Goal: Task Accomplishment & Management: Complete application form

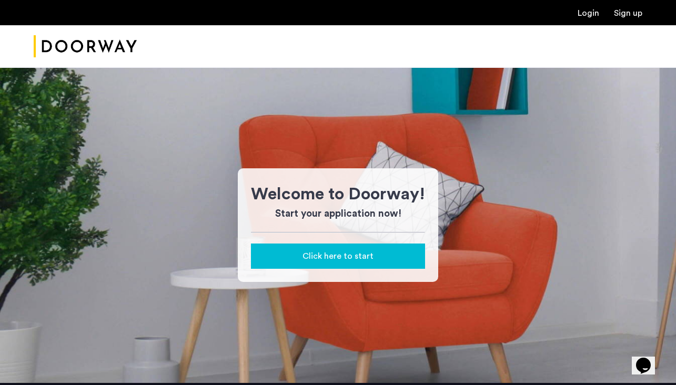
click at [585, 11] on link "Login" at bounding box center [588, 13] width 22 height 8
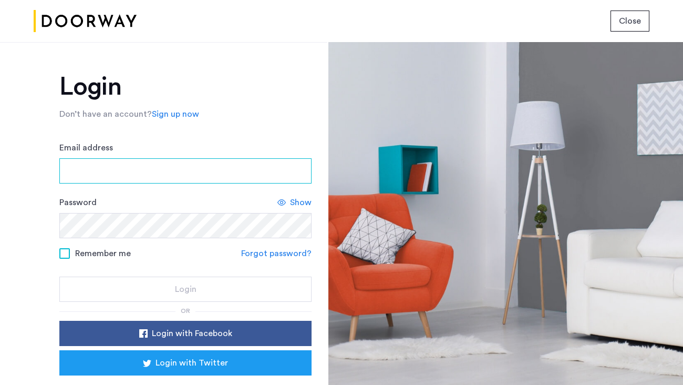
click at [169, 162] on input "Email address" at bounding box center [185, 170] width 252 height 25
type input "**********"
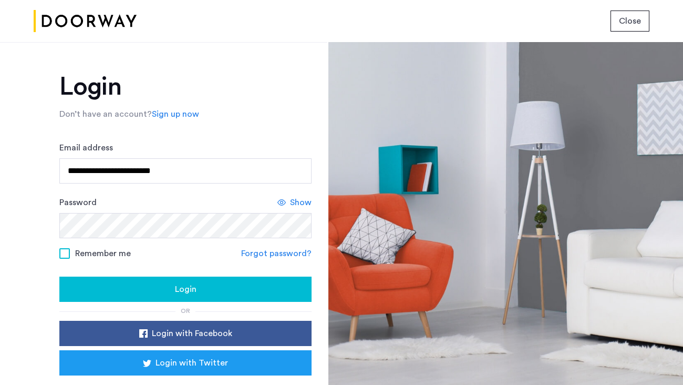
click at [63, 243] on form "**********" at bounding box center [185, 221] width 252 height 160
click at [63, 257] on span at bounding box center [64, 253] width 11 height 11
click at [149, 291] on div "Login" at bounding box center [186, 289] width 236 height 13
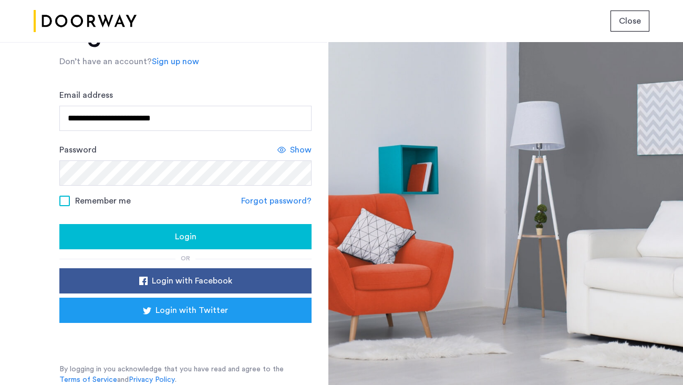
scroll to position [53, 0]
click at [638, 17] on span "Close" at bounding box center [630, 21] width 22 height 13
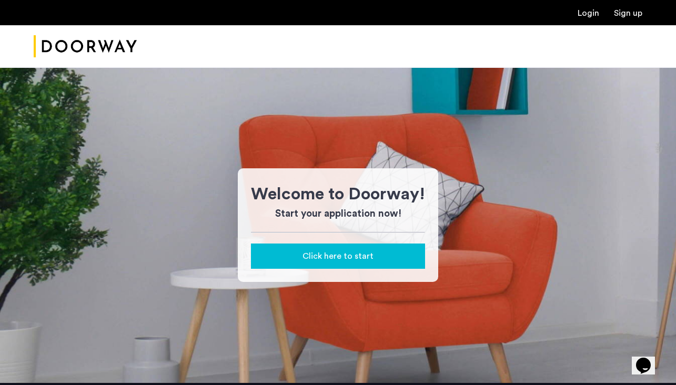
click at [336, 258] on span "Click here to start" at bounding box center [337, 256] width 71 height 13
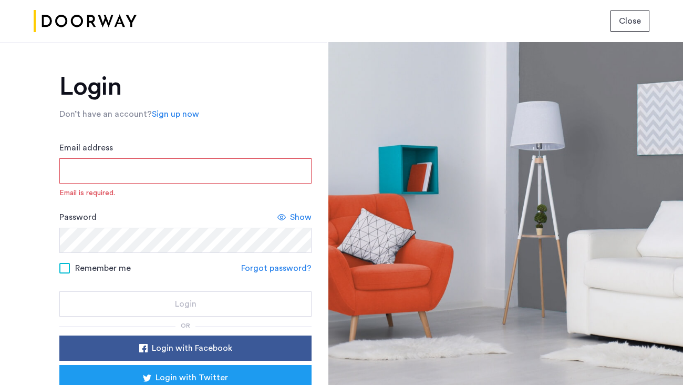
click at [200, 184] on div "Email address Email is required." at bounding box center [185, 169] width 252 height 57
click at [199, 182] on input "Email address" at bounding box center [185, 170] width 252 height 25
type input "**********"
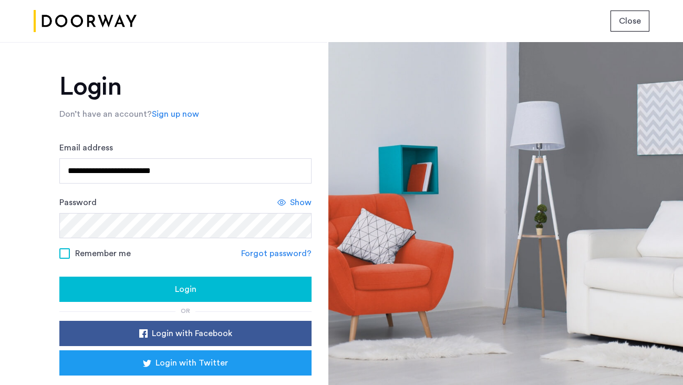
click at [294, 212] on div "Password Show" at bounding box center [185, 217] width 252 height 42
click at [294, 205] on span "Show" at bounding box center [301, 202] width 22 height 13
click at [100, 251] on span "Remember me" at bounding box center [103, 253] width 56 height 13
click at [162, 297] on button "Login" at bounding box center [185, 289] width 252 height 25
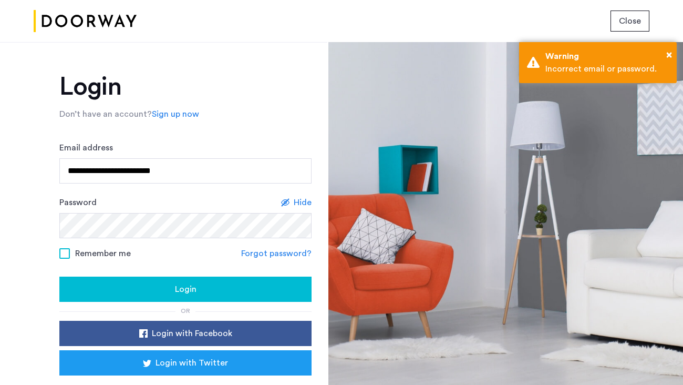
click at [141, 290] on div "Login" at bounding box center [186, 289] width 236 height 13
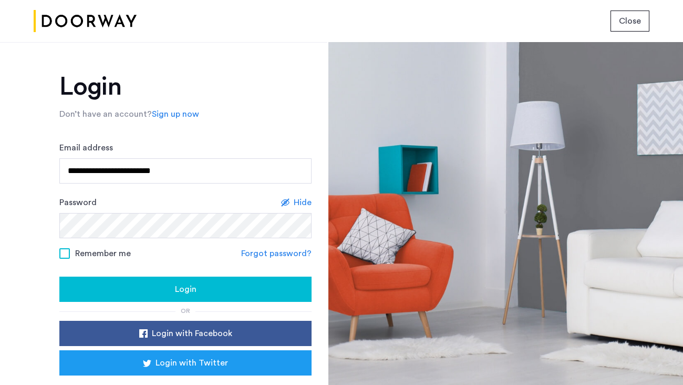
click at [141, 290] on div "Login" at bounding box center [186, 289] width 236 height 13
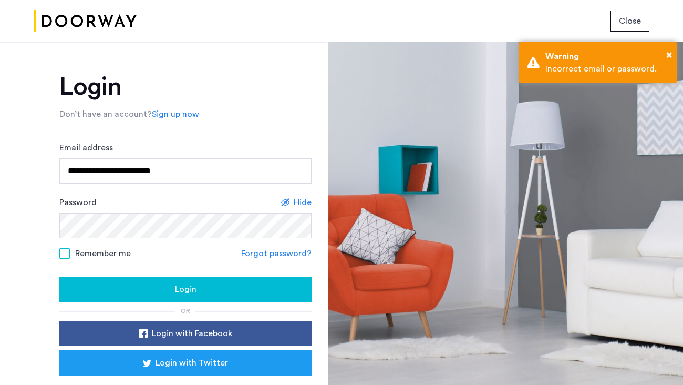
click at [301, 257] on link "Forgot password?" at bounding box center [276, 253] width 70 height 13
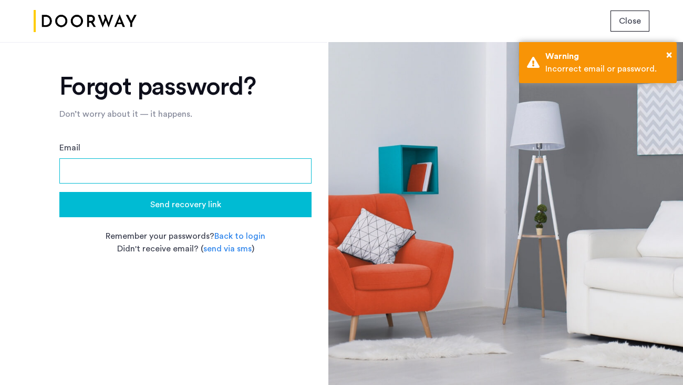
click at [158, 181] on input "Email" at bounding box center [185, 170] width 252 height 25
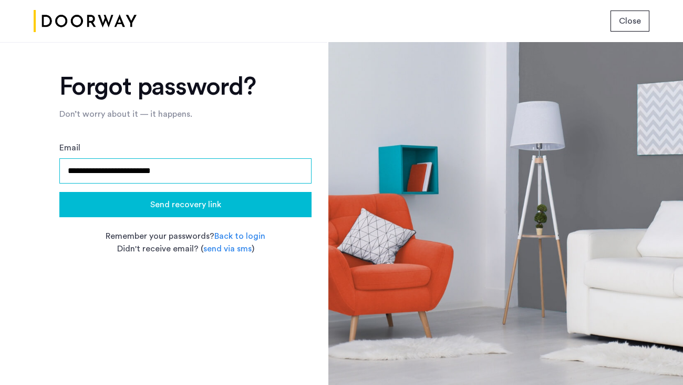
type input "**********"
click at [217, 214] on button "Send recovery link" at bounding box center [185, 204] width 252 height 25
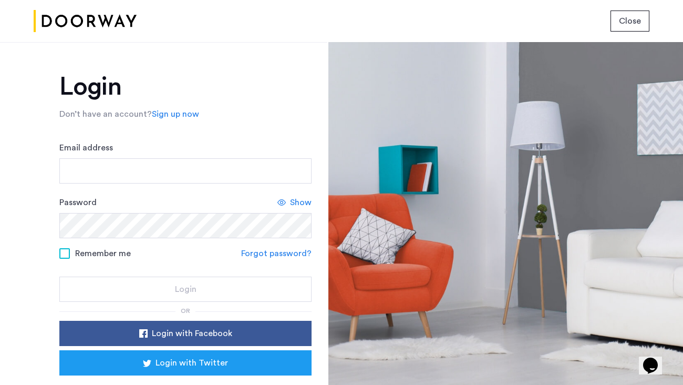
click at [129, 183] on form "Email address Password Show Remember me Forgot password? Login" at bounding box center [185, 221] width 252 height 160
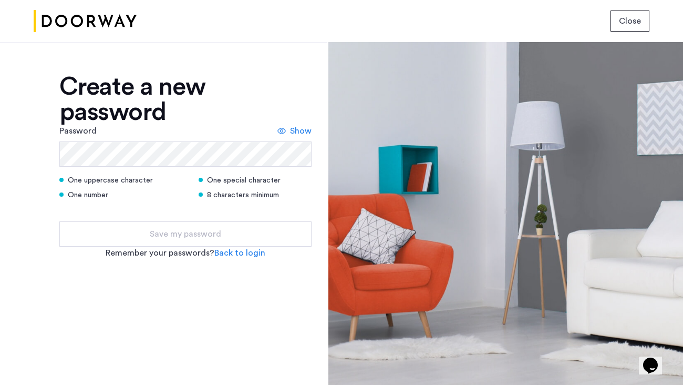
click at [129, 169] on form "Password Show One uppercase character One special character One number 8 charac…" at bounding box center [185, 186] width 252 height 122
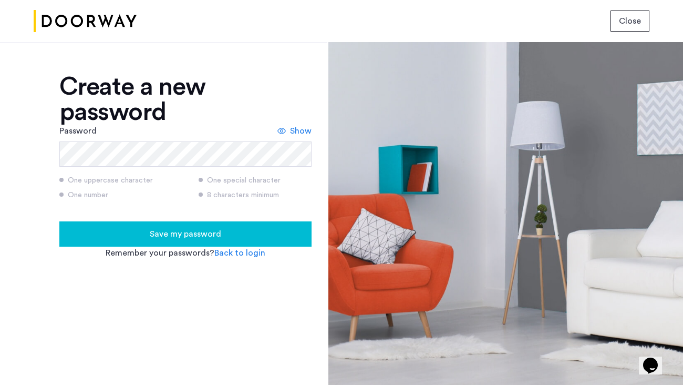
click at [299, 132] on span "Show" at bounding box center [301, 131] width 22 height 13
click at [171, 235] on span "Save my password" at bounding box center [185, 234] width 71 height 13
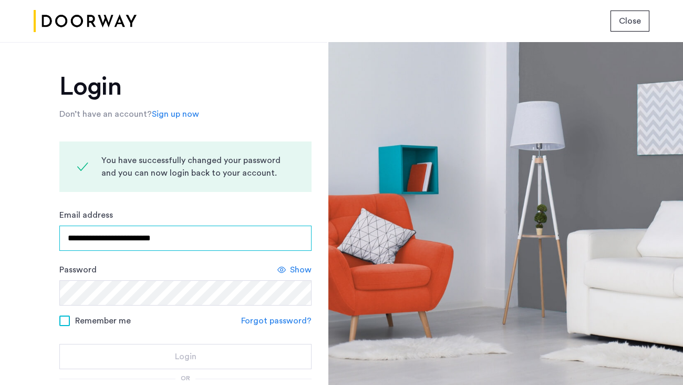
type input "**********"
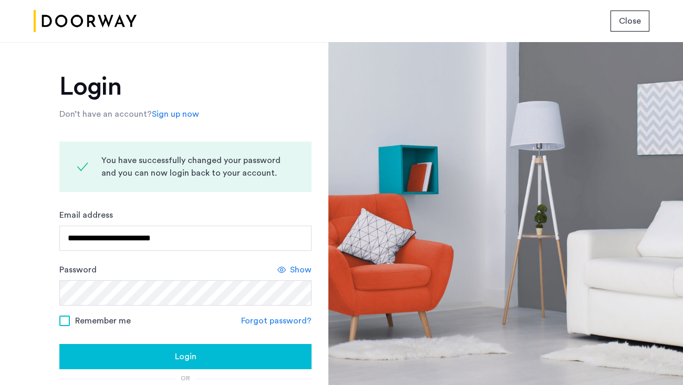
click at [295, 268] on span "Show" at bounding box center [301, 269] width 22 height 13
click at [83, 325] on span "Remember me" at bounding box center [103, 320] width 56 height 13
click at [168, 364] on button "Login" at bounding box center [185, 356] width 252 height 25
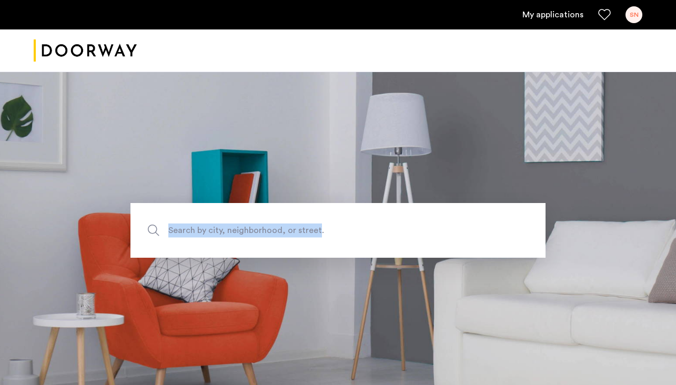
drag, startPoint x: 315, startPoint y: 228, endPoint x: 528, endPoint y: 100, distance: 249.0
click at [522, 104] on section "Search by city, neighborhood, or street." at bounding box center [338, 230] width 676 height 318
click at [551, 7] on ul "My applications SN" at bounding box center [338, 14] width 608 height 17
click at [551, 14] on link "My applications" at bounding box center [552, 14] width 61 height 13
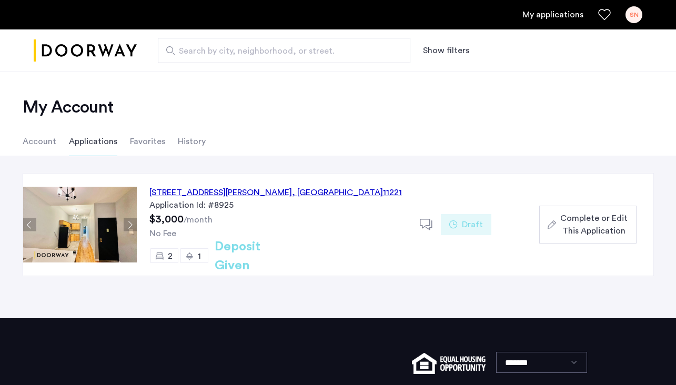
click at [219, 193] on div "192 Wilson Avenue, Unit 3L, Brooklyn , NY 11221" at bounding box center [275, 192] width 252 height 13
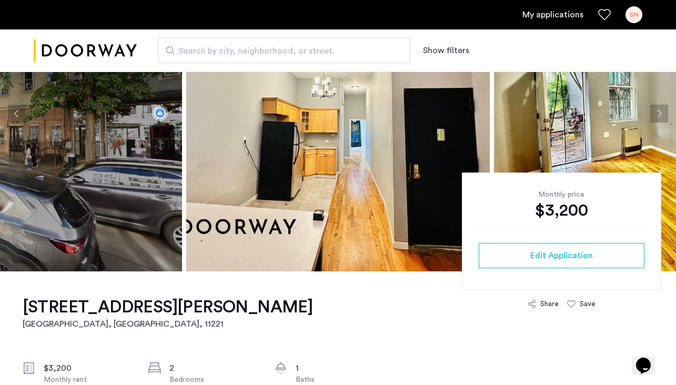
scroll to position [83, 0]
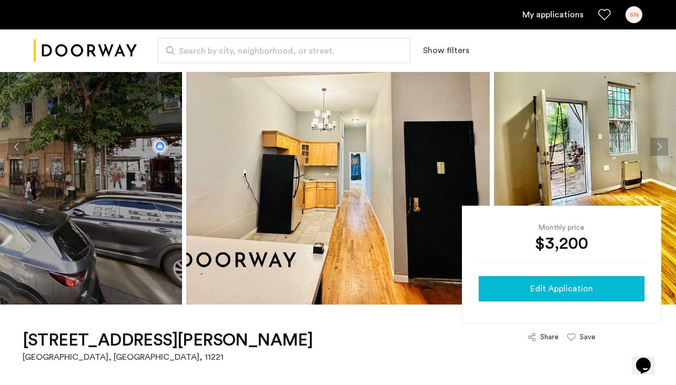
click at [526, 289] on div "Edit Application" at bounding box center [561, 288] width 149 height 13
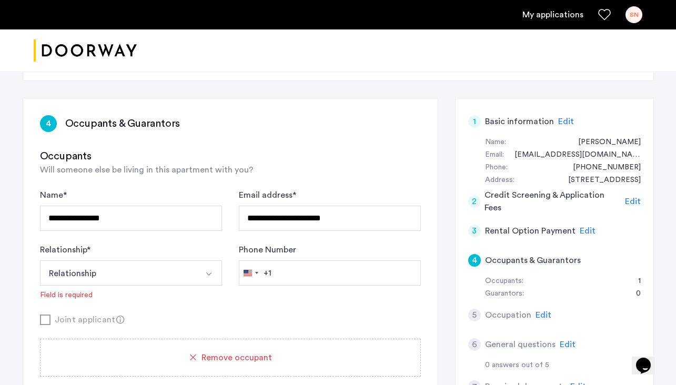
scroll to position [70, 0]
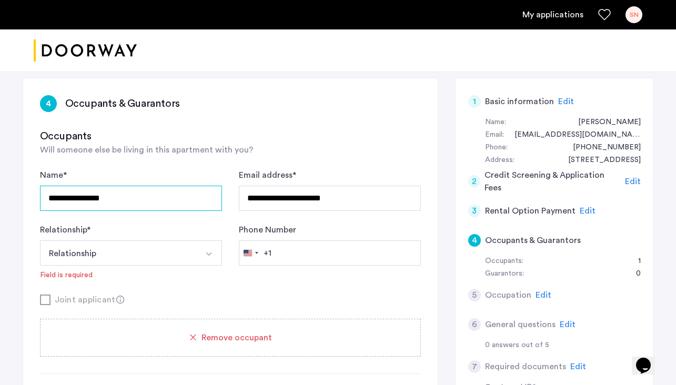
click at [114, 199] on input "**********" at bounding box center [131, 198] width 182 height 25
type input "*******"
click at [121, 242] on button "Relationship" at bounding box center [118, 252] width 157 height 25
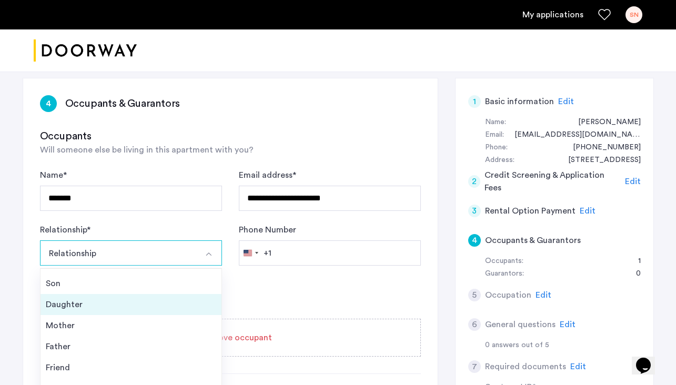
scroll to position [110, 0]
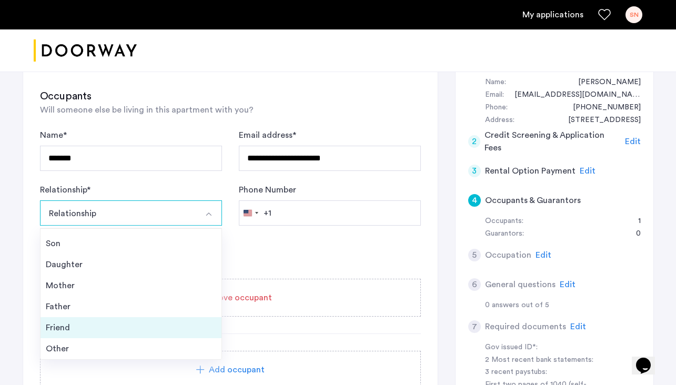
click at [73, 331] on div "Friend" at bounding box center [131, 327] width 170 height 13
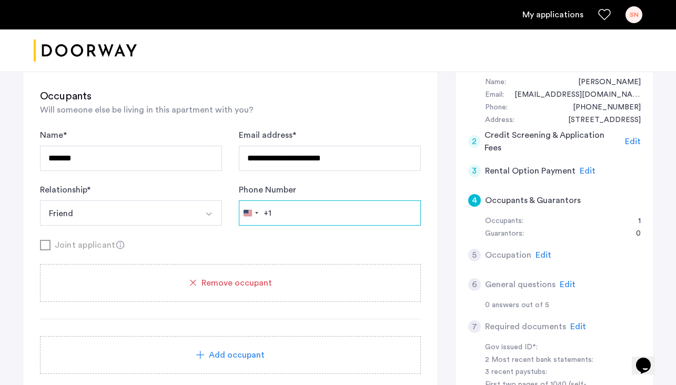
paste input "**********"
type input "**********"
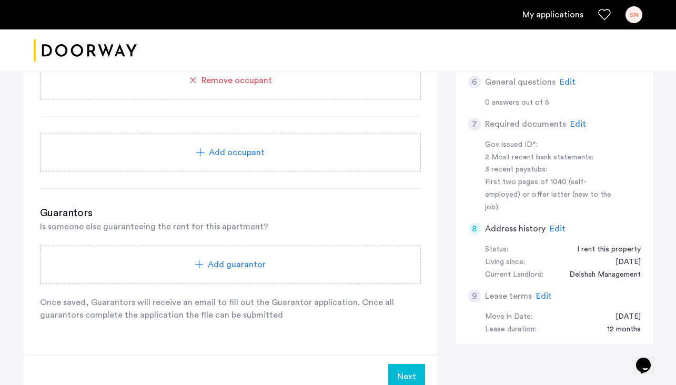
scroll to position [324, 0]
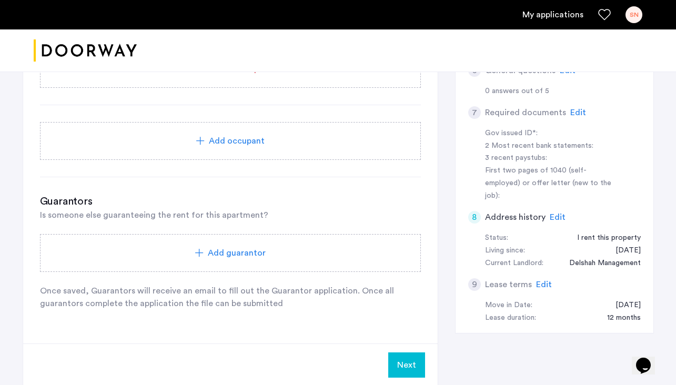
click at [252, 258] on span "Add guarantor" at bounding box center [237, 253] width 58 height 13
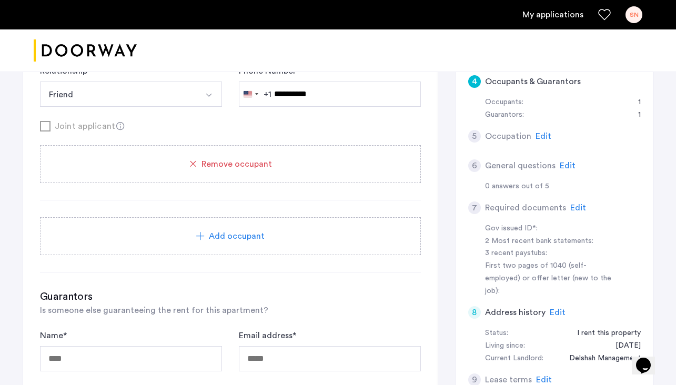
scroll to position [219, 0]
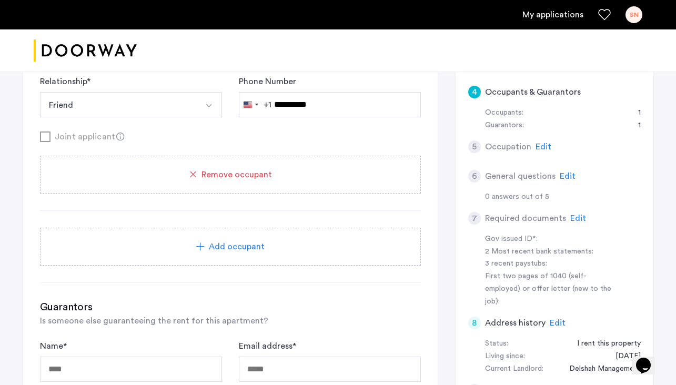
click at [532, 145] on div "5 Occupation Edit" at bounding box center [554, 146] width 172 height 29
click at [536, 145] on span "Edit" at bounding box center [543, 146] width 16 height 8
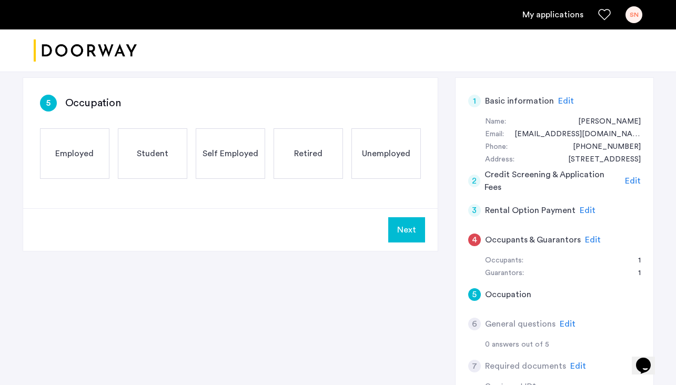
scroll to position [50, 0]
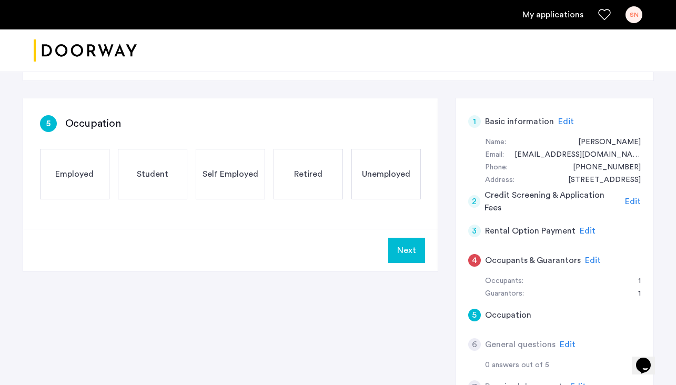
click at [75, 179] on span "Employed" at bounding box center [74, 174] width 38 height 13
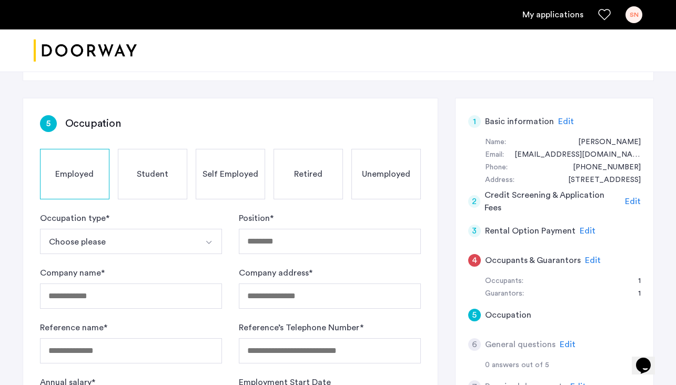
click at [113, 242] on button "Choose please" at bounding box center [118, 241] width 157 height 25
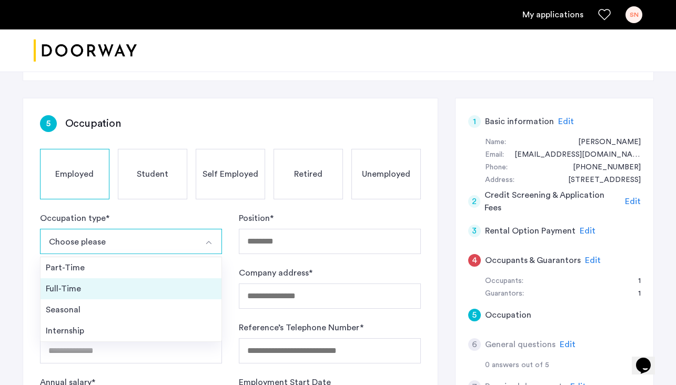
click at [84, 284] on div "Full-Time" at bounding box center [131, 288] width 170 height 13
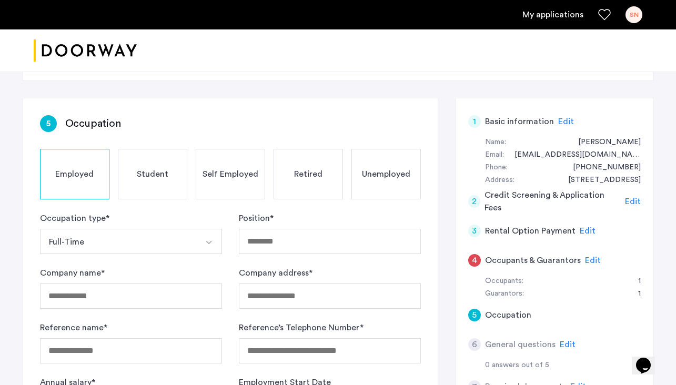
click at [333, 262] on form "Occupation type * Full-Time Part-Time Full-Time Seasonal Internship Position * …" at bounding box center [230, 315] width 381 height 206
click at [311, 252] on input "Position *" at bounding box center [330, 241] width 182 height 25
type input "*********"
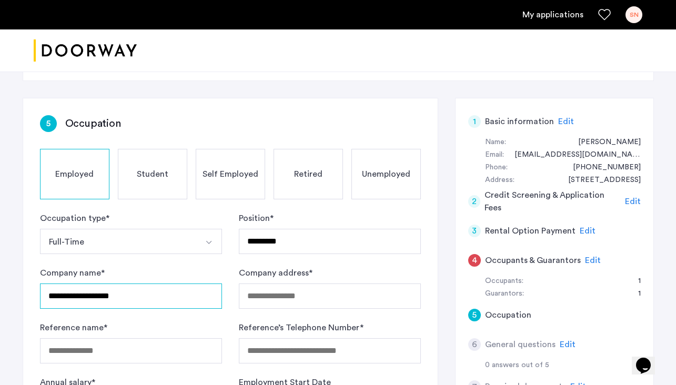
type input "**********"
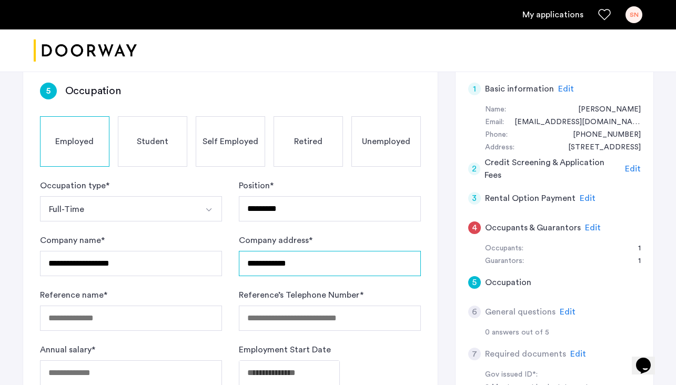
scroll to position [139, 0]
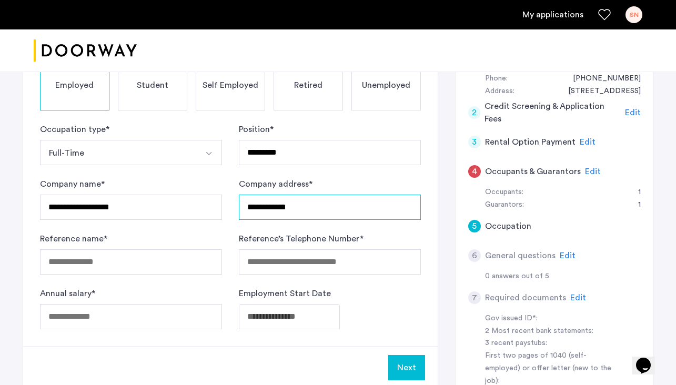
type input "**********"
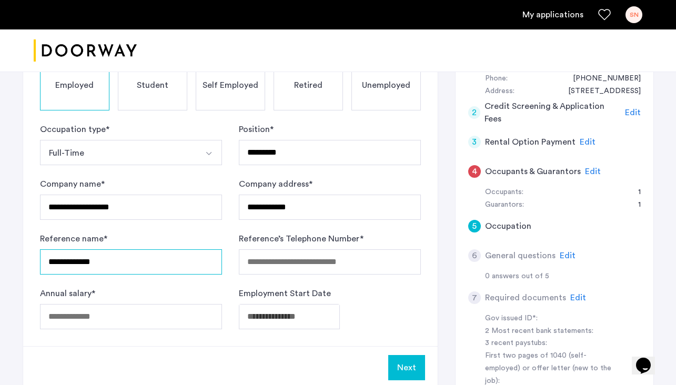
type input "**********"
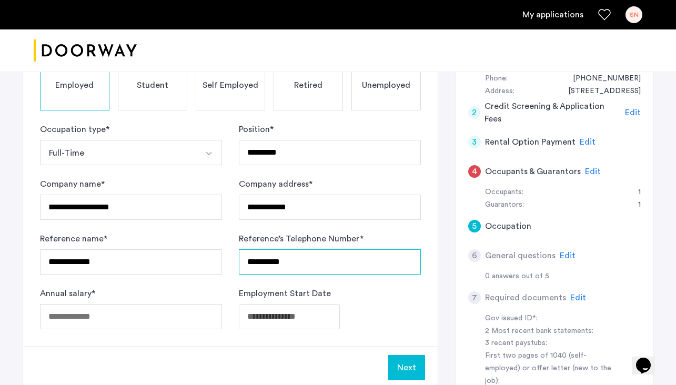
type input "**********"
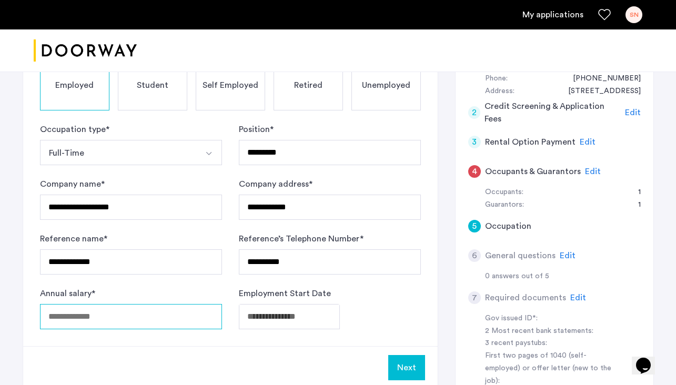
click at [171, 310] on input "Annual salary *" at bounding box center [131, 316] width 182 height 25
type input "*****"
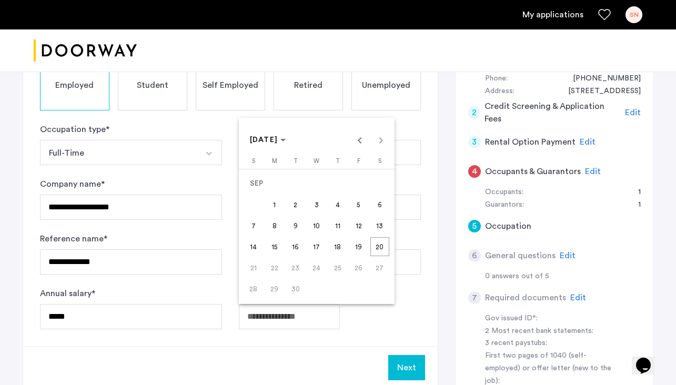
click at [297, 246] on body "**********" at bounding box center [338, 53] width 676 height 385
click at [357, 147] on span "Previous month" at bounding box center [359, 139] width 21 height 21
click at [296, 229] on span "12" at bounding box center [295, 225] width 19 height 19
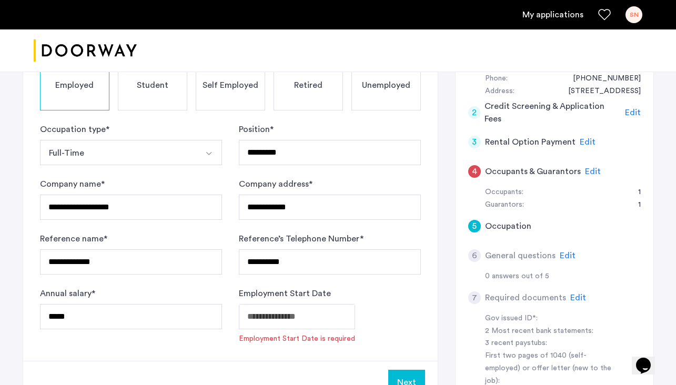
type input "**********"
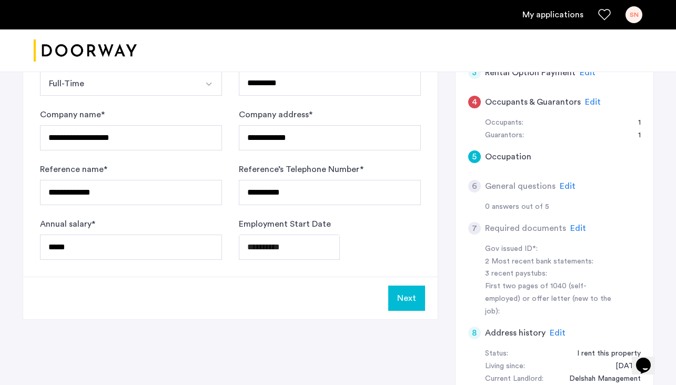
scroll to position [253, 0]
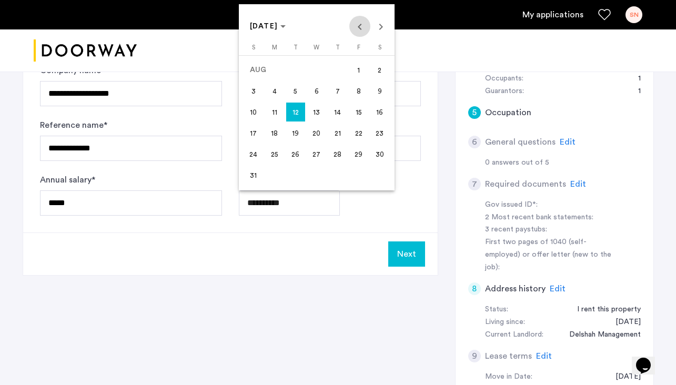
click at [363, 29] on span "Previous month" at bounding box center [359, 26] width 21 height 21
click at [286, 25] on span "JUL 2025" at bounding box center [268, 26] width 36 height 9
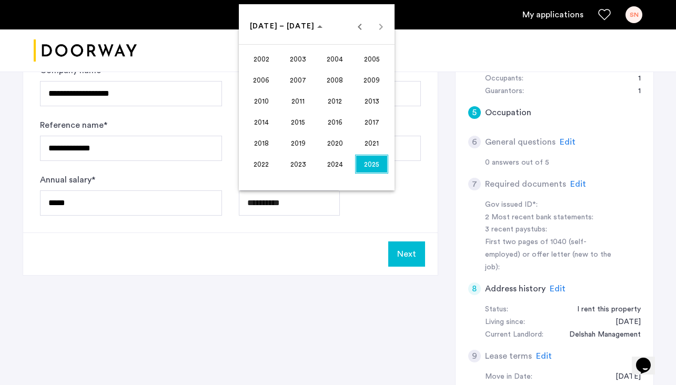
click at [339, 162] on span "2024" at bounding box center [334, 164] width 33 height 19
click at [375, 107] on span "AUG" at bounding box center [371, 100] width 33 height 19
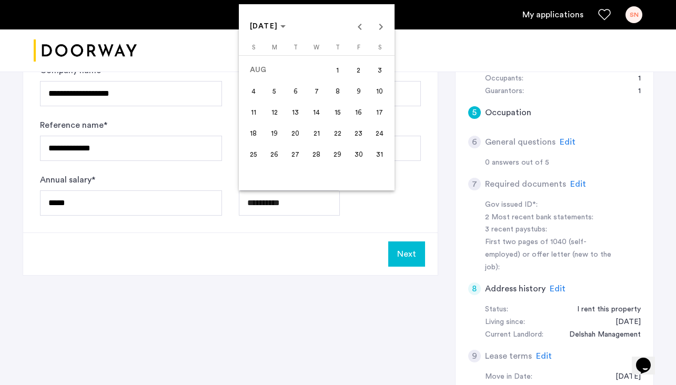
click at [373, 264] on div at bounding box center [338, 192] width 676 height 385
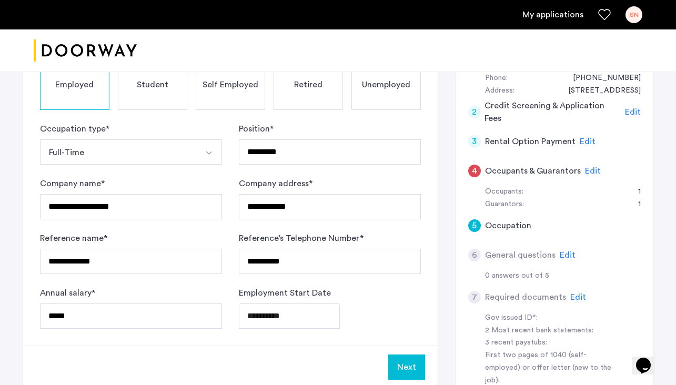
scroll to position [140, 0]
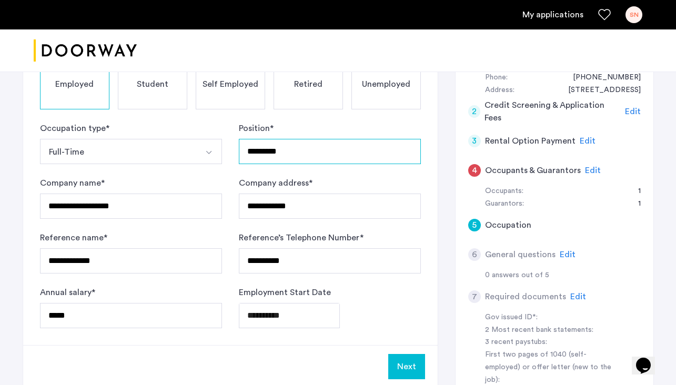
click at [252, 154] on input "*********" at bounding box center [330, 151] width 182 height 25
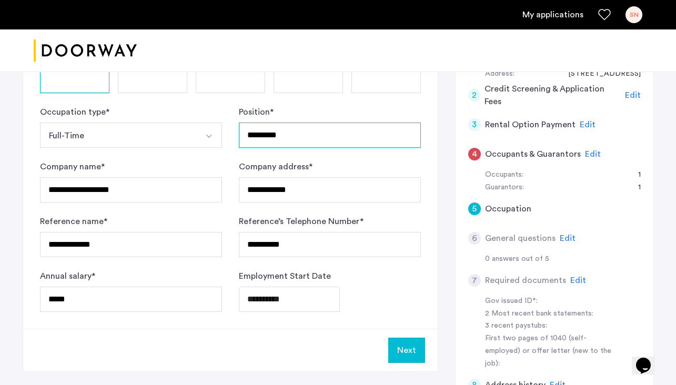
scroll to position [159, 0]
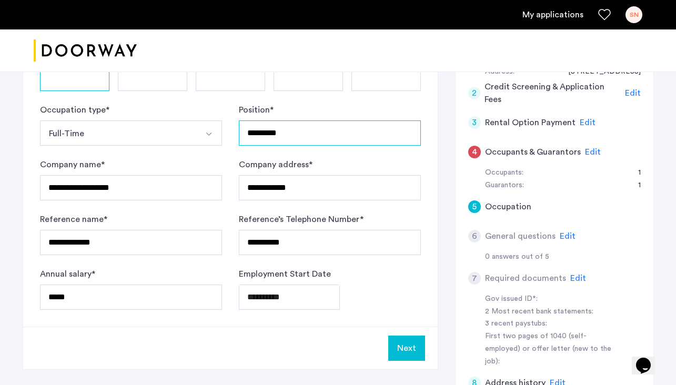
type input "*********"
click at [412, 346] on button "Next" at bounding box center [406, 347] width 37 height 25
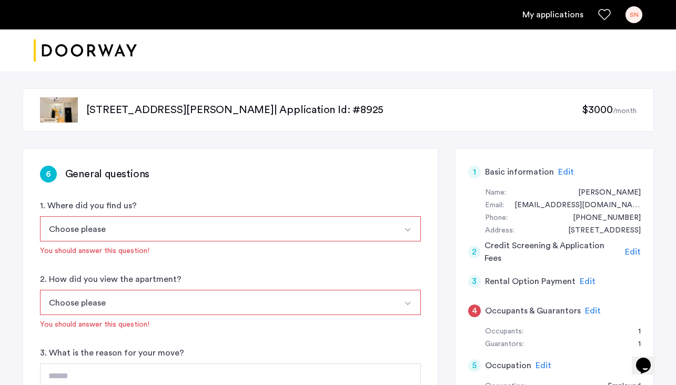
click at [223, 232] on button "Choose please" at bounding box center [218, 228] width 356 height 25
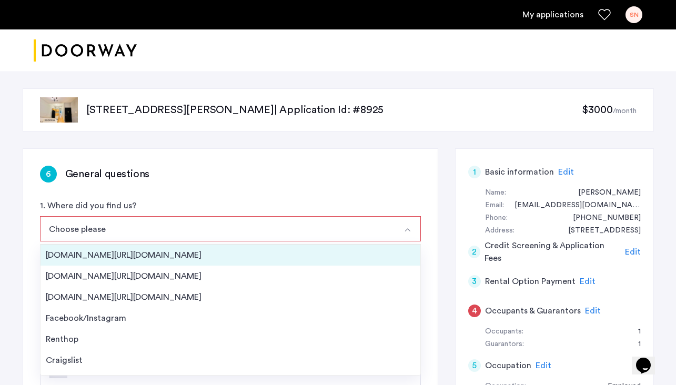
click at [166, 263] on li "Streeteasy.com/Zillow.com" at bounding box center [230, 254] width 380 height 21
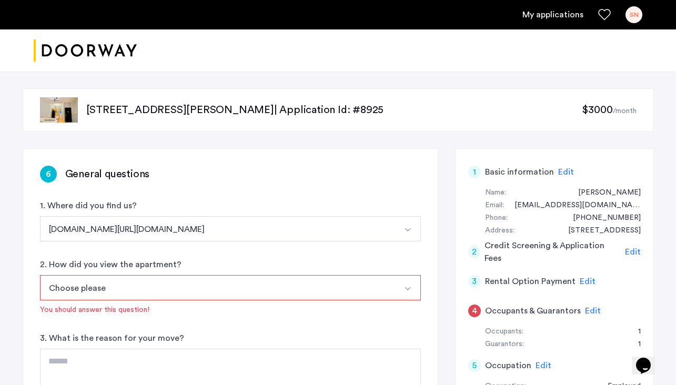
click at [151, 289] on button "Choose please" at bounding box center [218, 287] width 356 height 25
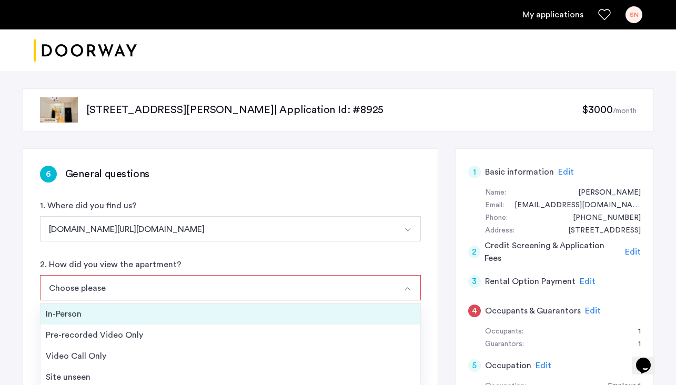
click at [129, 320] on li "In-Person" at bounding box center [230, 313] width 380 height 21
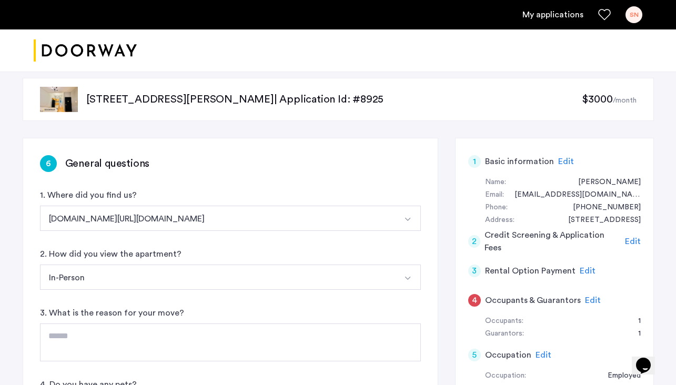
scroll to position [89, 0]
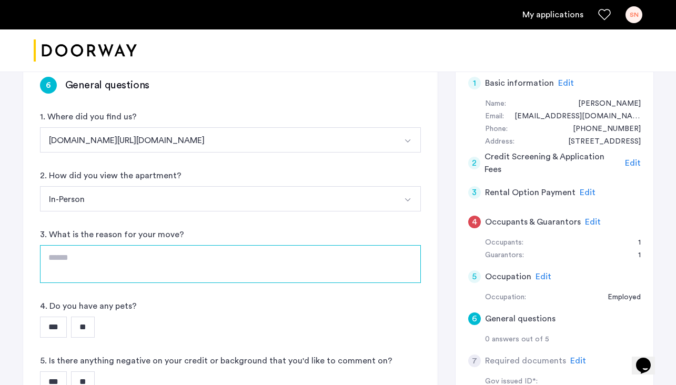
click at [96, 252] on textarea at bounding box center [230, 264] width 381 height 38
type textarea "**********"
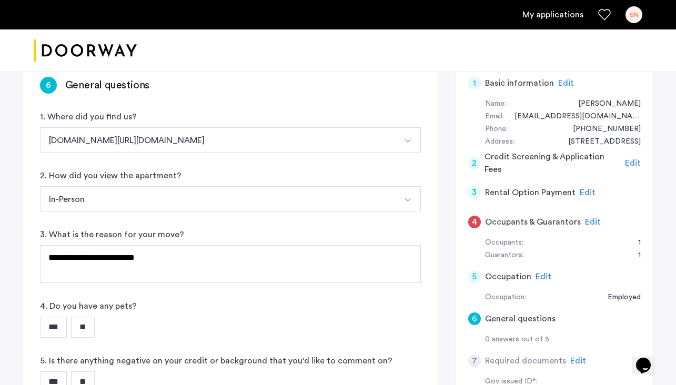
click at [89, 329] on input "**" at bounding box center [83, 326] width 24 height 21
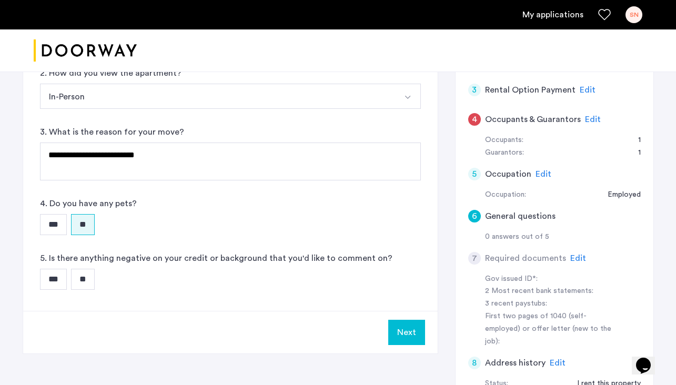
scroll to position [216, 0]
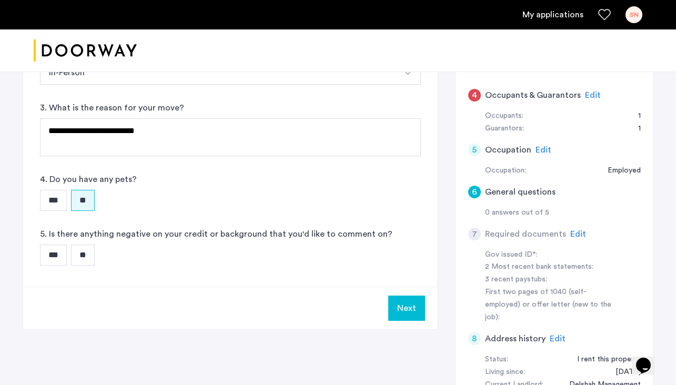
click at [85, 257] on input "**" at bounding box center [83, 254] width 24 height 21
click at [406, 303] on button "Next" at bounding box center [406, 307] width 37 height 25
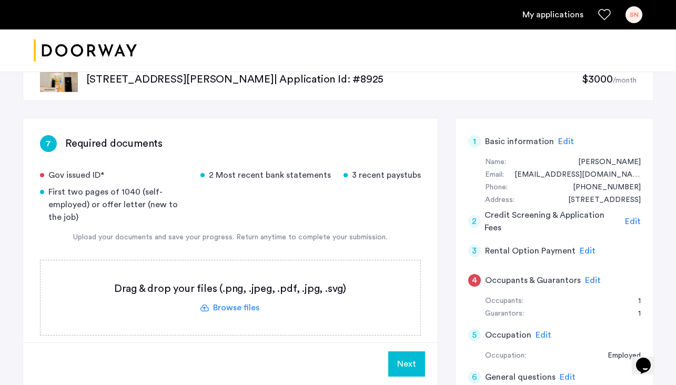
scroll to position [47, 0]
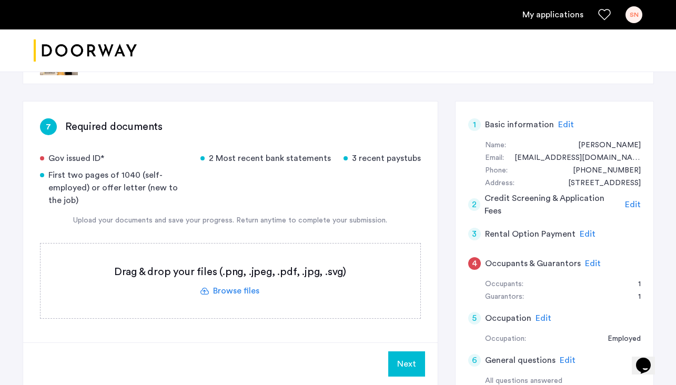
click at [241, 298] on label at bounding box center [230, 280] width 380 height 75
click at [0, 0] on input "file" at bounding box center [0, 0] width 0 height 0
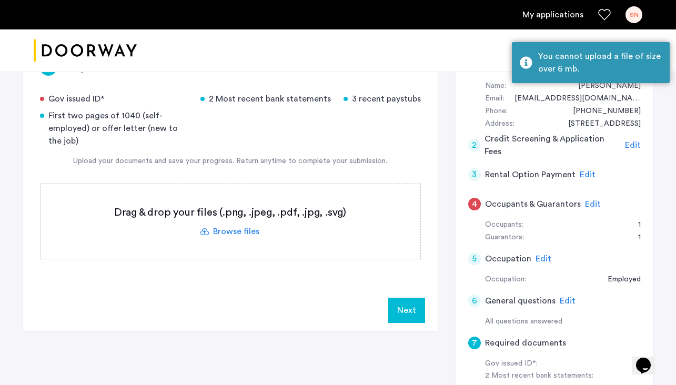
scroll to position [70, 0]
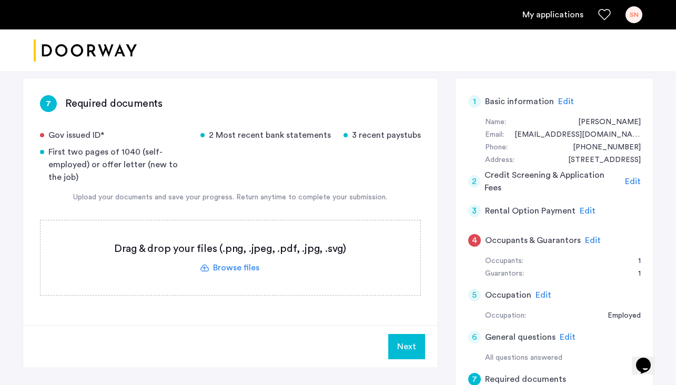
click at [216, 268] on label at bounding box center [230, 257] width 380 height 75
click at [0, 0] on input "file" at bounding box center [0, 0] width 0 height 0
click at [244, 267] on label at bounding box center [230, 257] width 380 height 75
click at [0, 0] on input "file" at bounding box center [0, 0] width 0 height 0
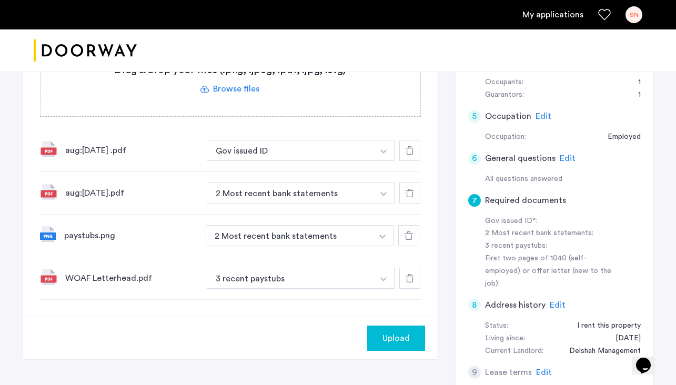
scroll to position [212, 0]
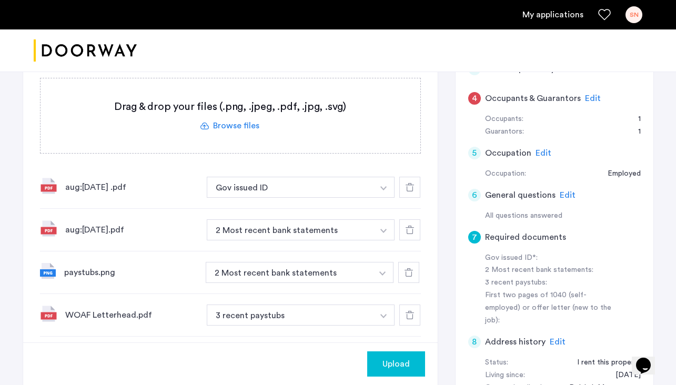
click at [246, 126] on label at bounding box center [230, 115] width 380 height 75
click at [0, 0] on input "file" at bounding box center [0, 0] width 0 height 0
click at [366, 191] on button "Gov issued ID" at bounding box center [290, 187] width 167 height 21
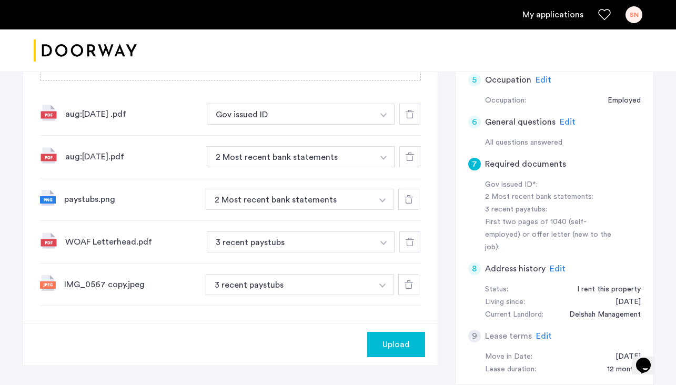
scroll to position [315, 0]
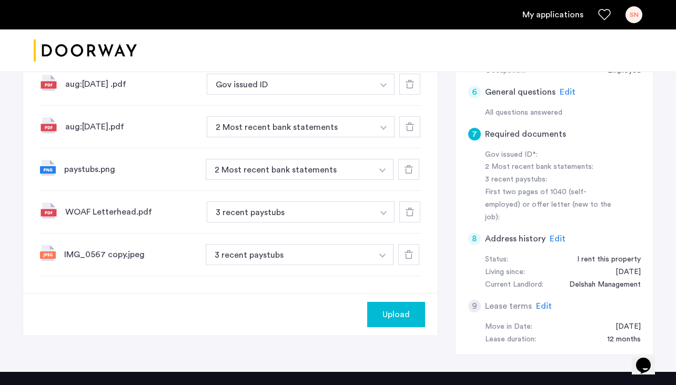
click at [383, 253] on button "button" at bounding box center [383, 254] width 22 height 21
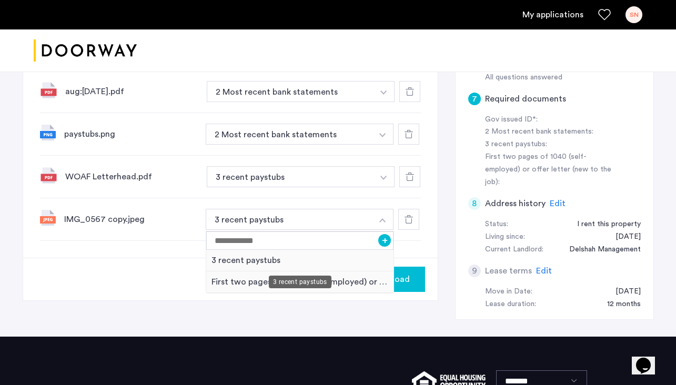
scroll to position [352, 0]
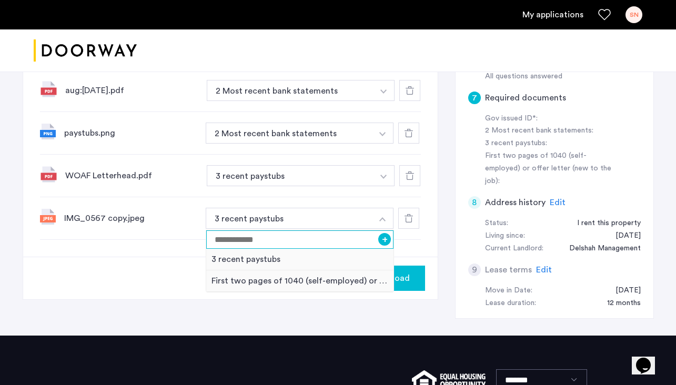
click at [260, 238] on input at bounding box center [300, 239] width 188 height 18
type input "**********"
click at [316, 239] on input "**********" at bounding box center [300, 239] width 188 height 18
click at [87, 263] on div "Upload" at bounding box center [230, 278] width 414 height 43
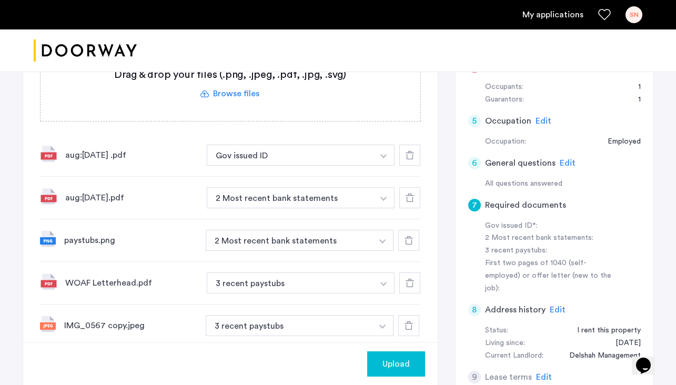
scroll to position [240, 0]
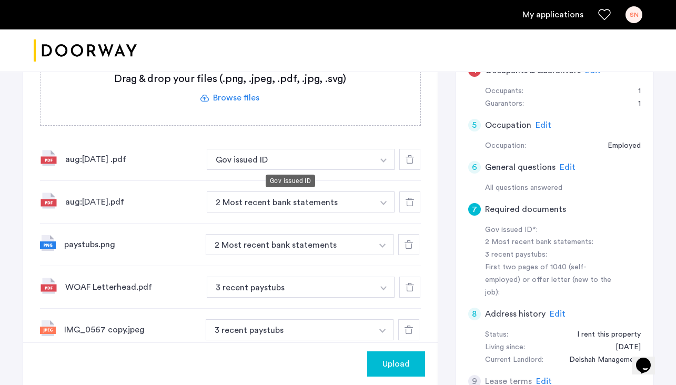
click at [302, 164] on button "Gov issued ID" at bounding box center [290, 159] width 167 height 21
click at [382, 166] on button "button" at bounding box center [384, 159] width 22 height 21
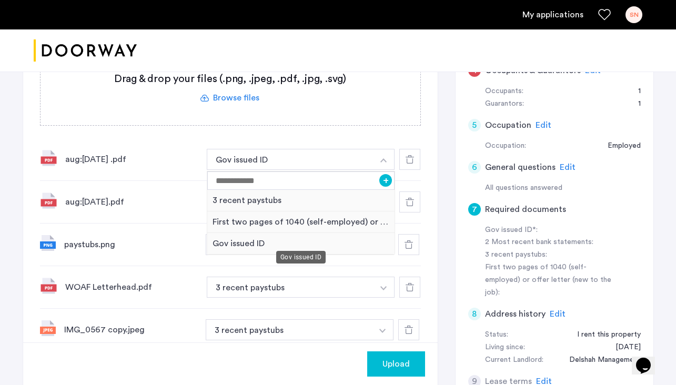
scroll to position [263, 0]
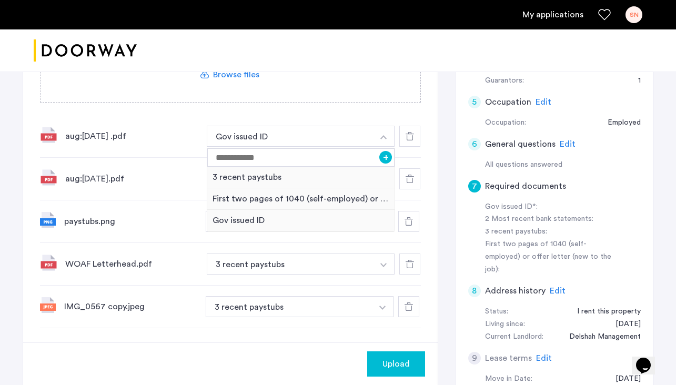
click at [137, 189] on div "aug:sep 2025.pdf 2 Most recent bank statements + 3 recent paystubs First two pa…" at bounding box center [230, 179] width 381 height 43
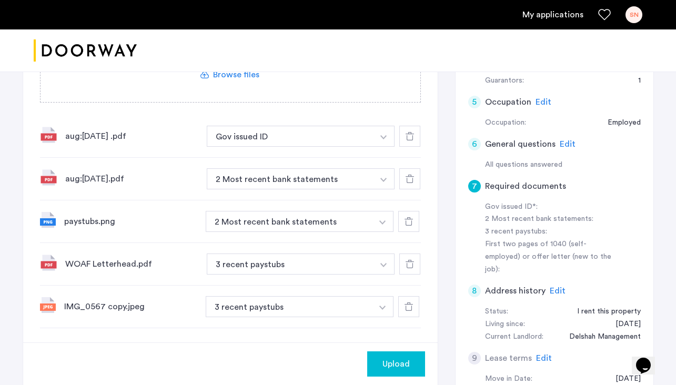
click at [384, 307] on img "button" at bounding box center [382, 307] width 6 height 4
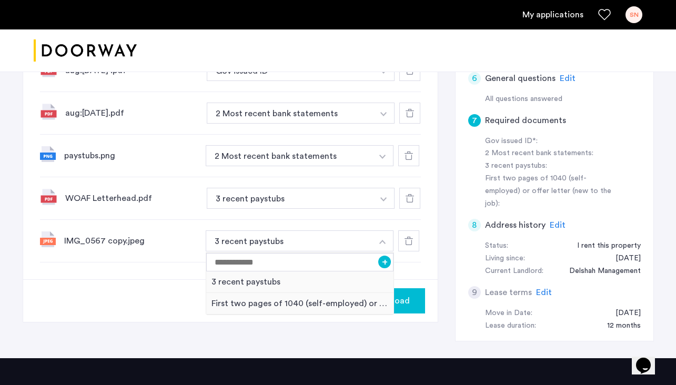
scroll to position [344, 0]
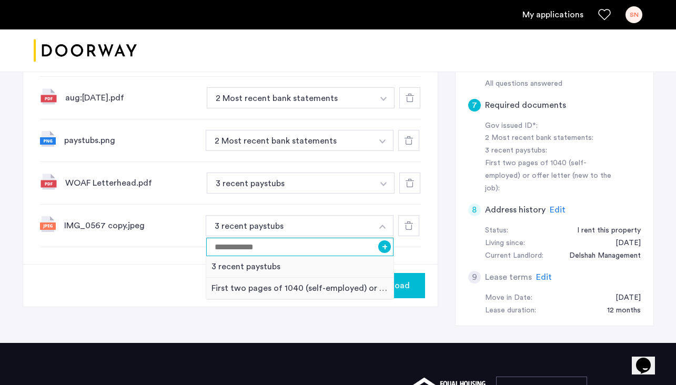
click at [350, 247] on input at bounding box center [300, 247] width 188 height 18
type input "**********"
click at [383, 246] on button "+" at bounding box center [384, 246] width 13 height 13
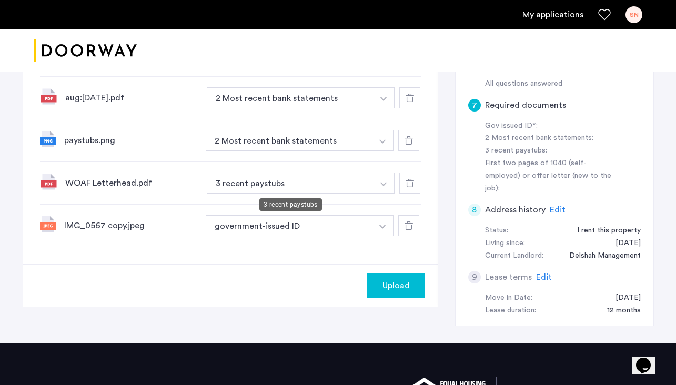
click at [303, 189] on button "3 recent paystubs" at bounding box center [290, 182] width 167 height 21
click at [377, 187] on button "button" at bounding box center [384, 182] width 22 height 21
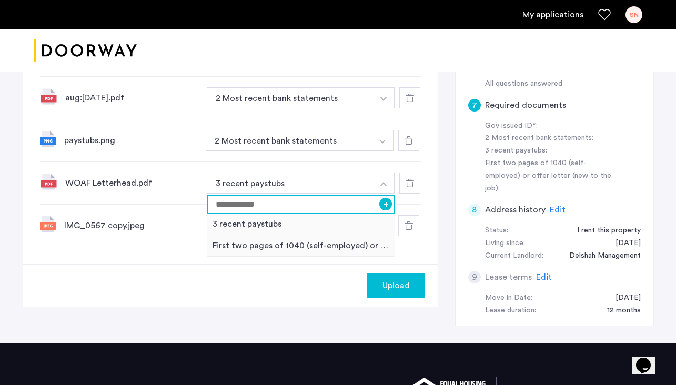
click at [280, 207] on input at bounding box center [301, 204] width 188 height 18
type input "*"
type input "**********"
click at [385, 206] on button "+" at bounding box center [385, 204] width 13 height 13
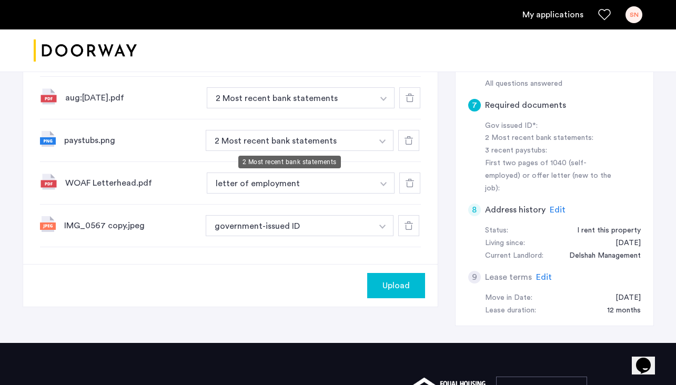
click at [339, 141] on button "2 Most recent bank statements" at bounding box center [289, 140] width 167 height 21
click at [384, 140] on img "button" at bounding box center [382, 141] width 6 height 4
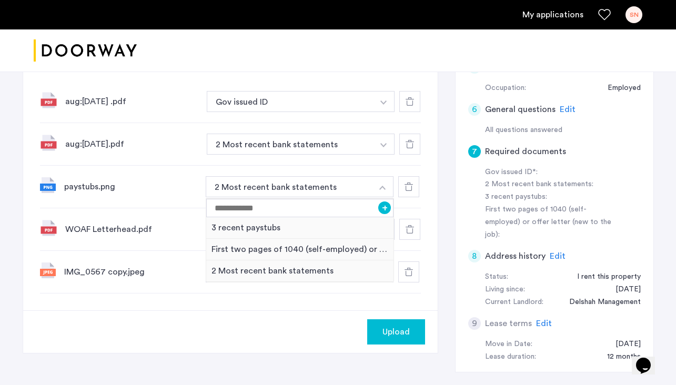
scroll to position [281, 0]
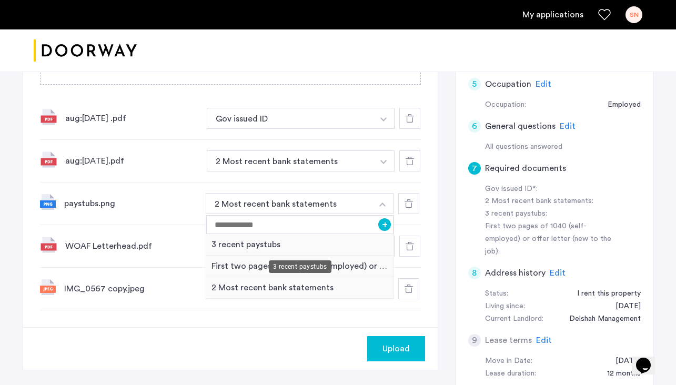
click at [280, 247] on div "3 recent paystubs" at bounding box center [300, 245] width 188 height 22
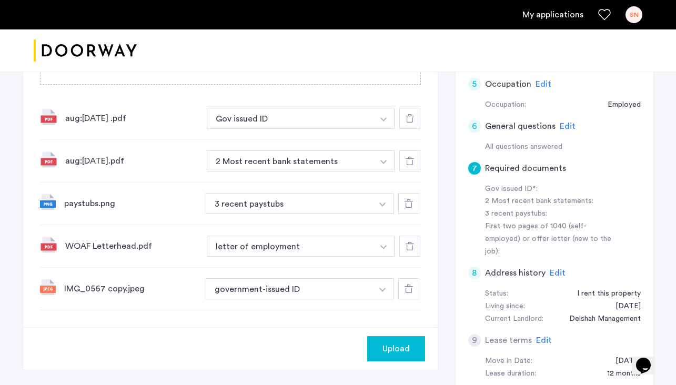
click at [386, 164] on img "button" at bounding box center [383, 162] width 6 height 4
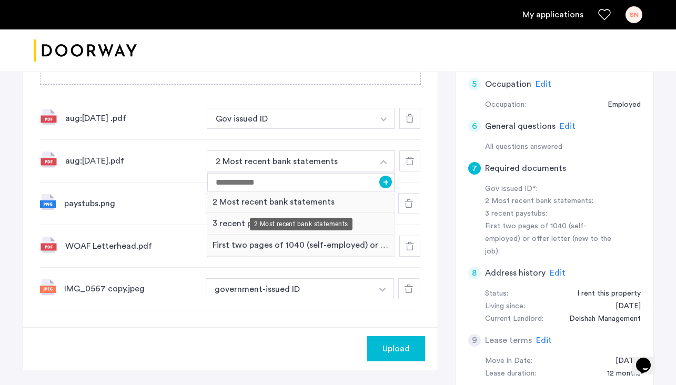
click at [313, 200] on div "2 Most recent bank statements" at bounding box center [301, 202] width 188 height 22
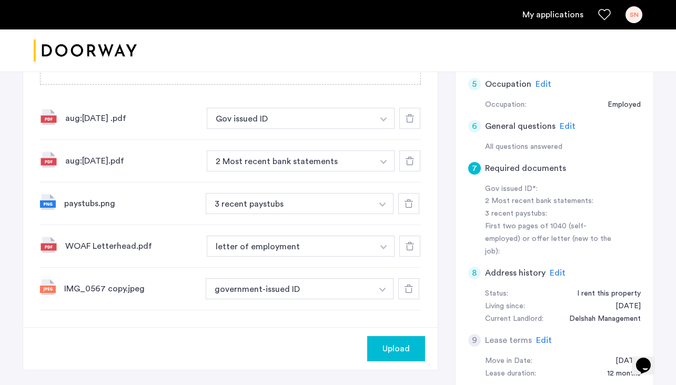
click at [384, 118] on img "button" at bounding box center [383, 119] width 6 height 4
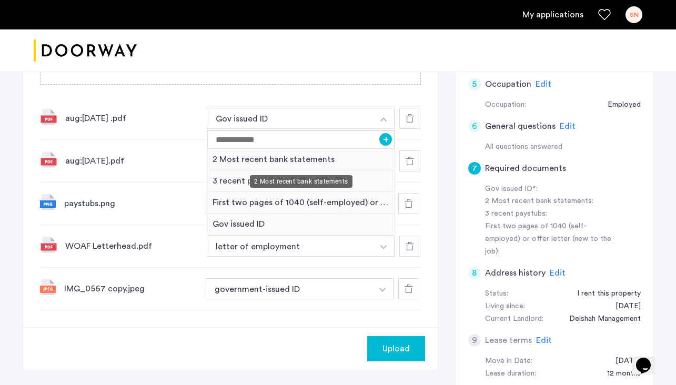
click at [336, 160] on div "2 Most recent bank statements" at bounding box center [301, 160] width 188 height 22
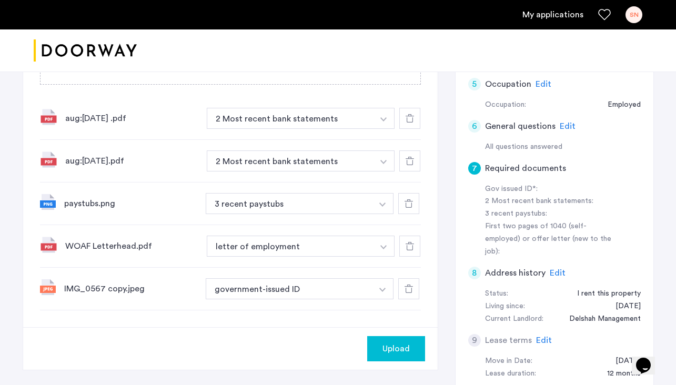
click at [381, 248] on img "button" at bounding box center [383, 247] width 6 height 4
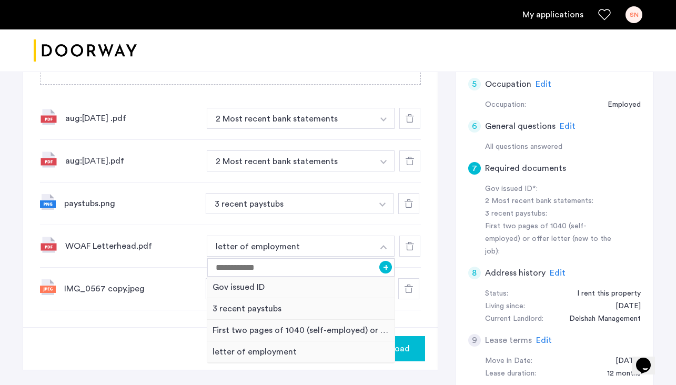
click at [303, 325] on div "First two pages of 1040 (self-employed) or offer letter (new to the job)" at bounding box center [301, 331] width 188 height 22
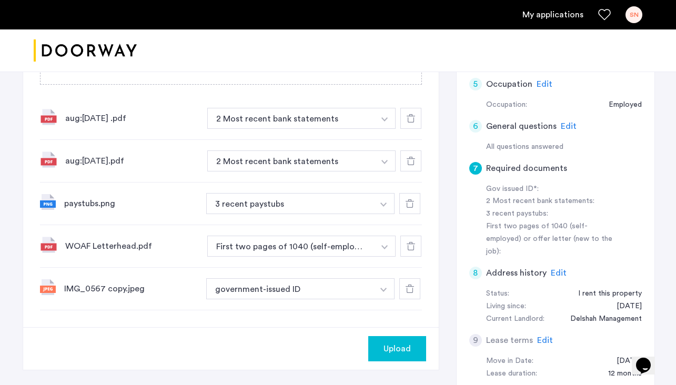
click at [389, 289] on button "button" at bounding box center [384, 288] width 22 height 21
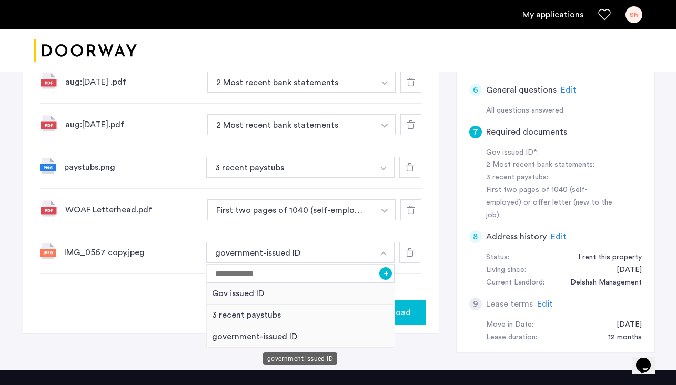
scroll to position [320, 0]
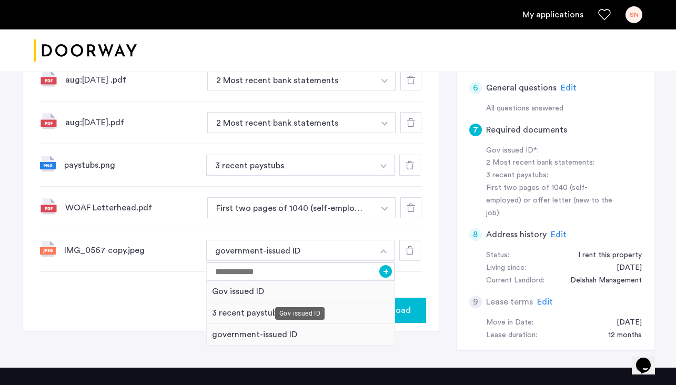
click at [242, 294] on div "Gov issued ID" at bounding box center [301, 292] width 188 height 22
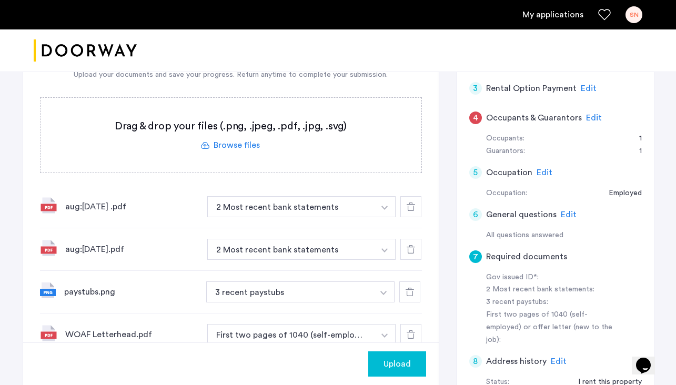
scroll to position [345, 0]
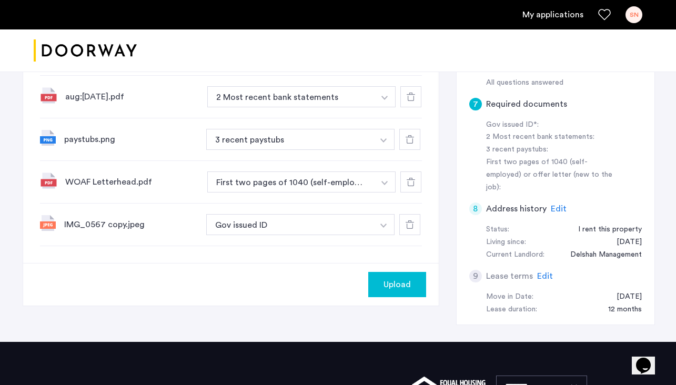
click at [405, 283] on span "Upload" at bounding box center [396, 284] width 27 height 13
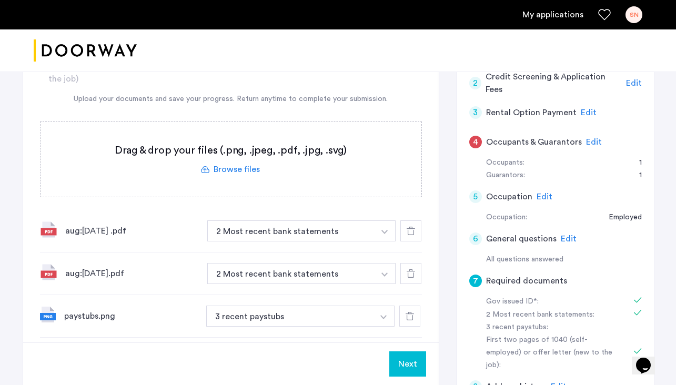
scroll to position [436, 0]
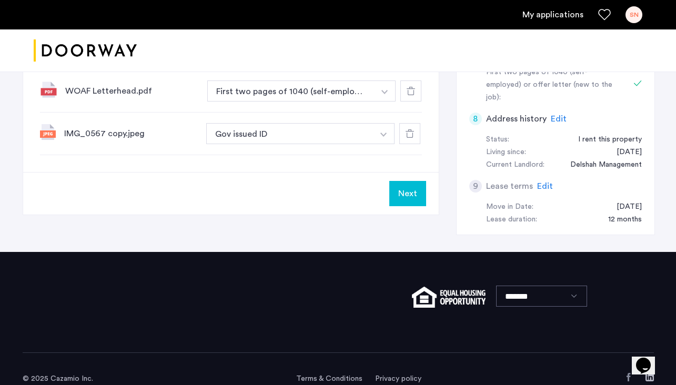
click at [405, 189] on button "Next" at bounding box center [407, 193] width 37 height 25
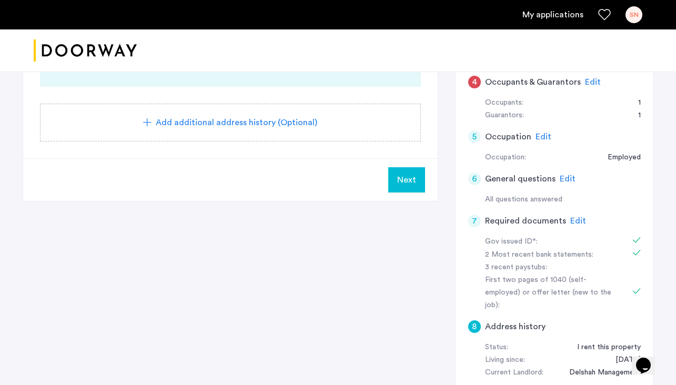
scroll to position [18, 0]
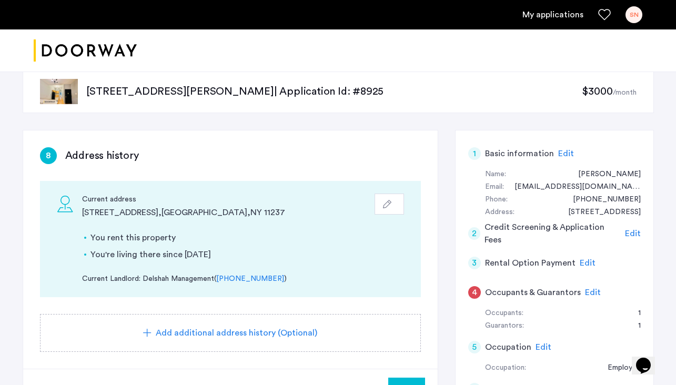
click at [589, 290] on span "Edit" at bounding box center [593, 292] width 16 height 8
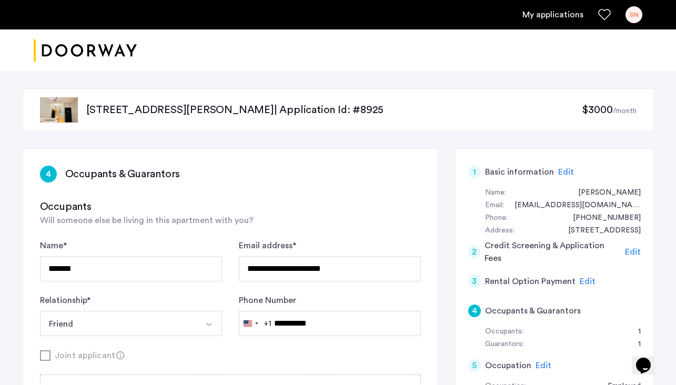
scroll to position [0, 0]
click at [309, 218] on div "Occupants Will someone else be living in this apartment with you?" at bounding box center [230, 212] width 381 height 27
click at [104, 5] on div "My applications SN" at bounding box center [338, 14] width 676 height 29
